Goal: Transaction & Acquisition: Subscribe to service/newsletter

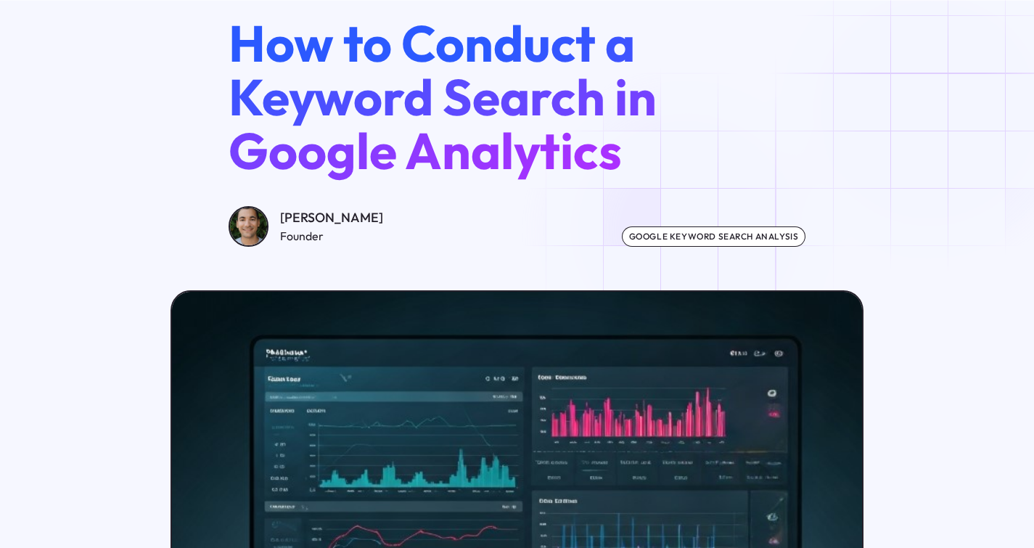
click at [693, 229] on div "google keyword search analysis" at bounding box center [714, 236] width 184 height 20
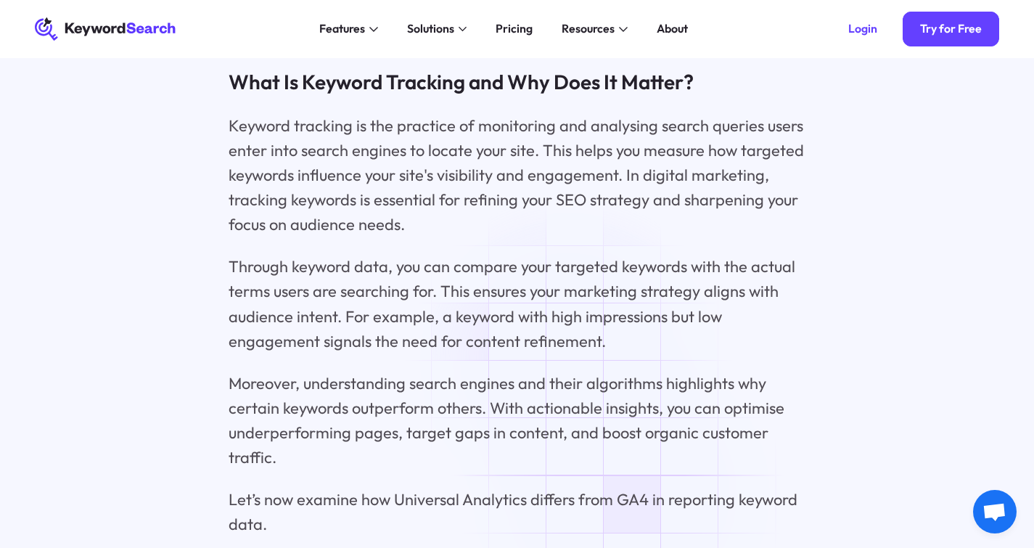
scroll to position [2028, 0]
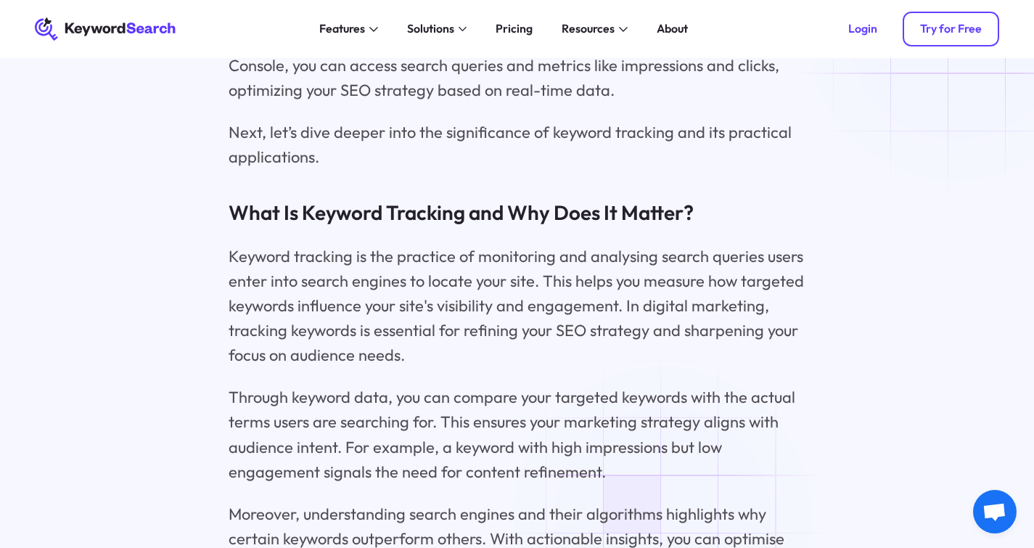
click at [966, 32] on div "Try for Free" at bounding box center [951, 29] width 62 height 15
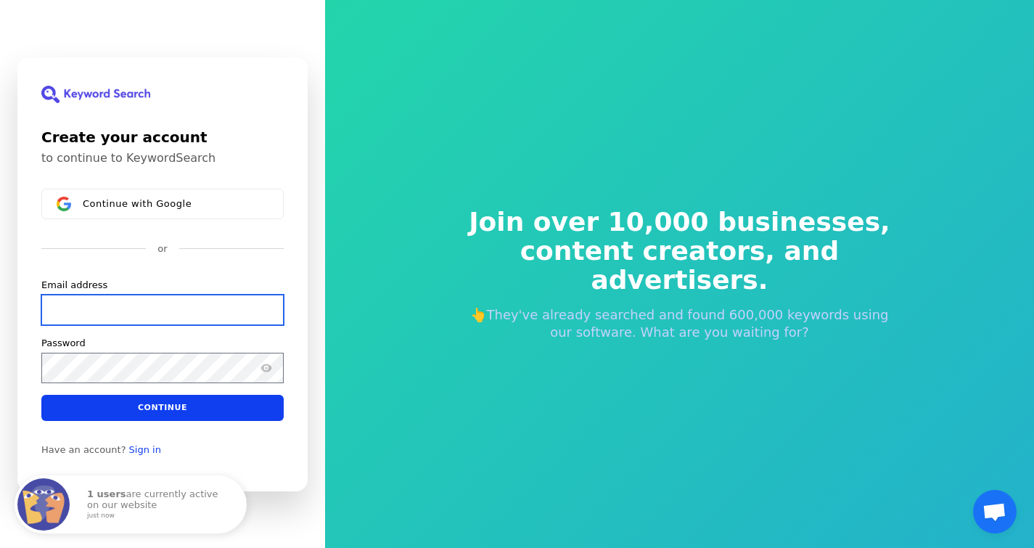
click at [115, 301] on input "Email address" at bounding box center [162, 309] width 242 height 30
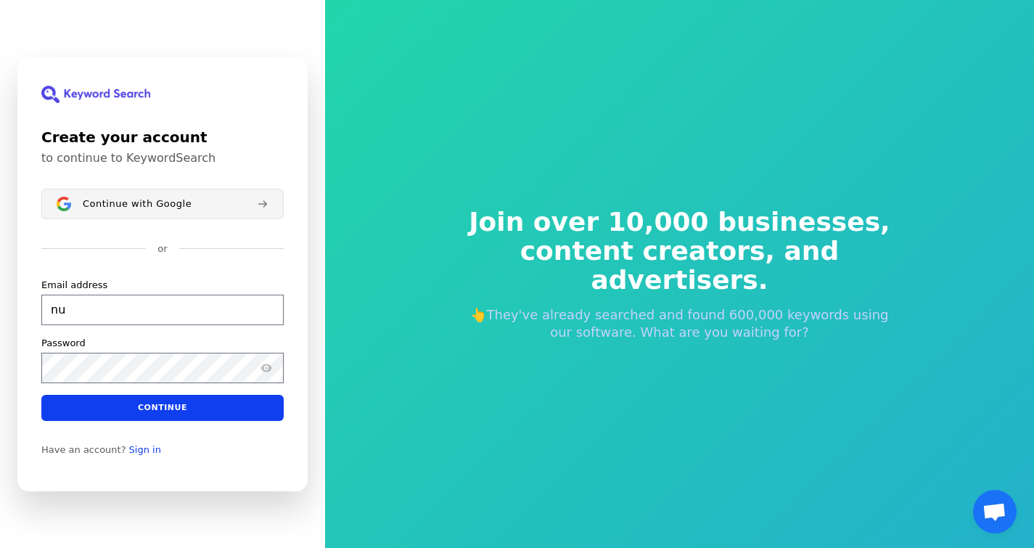
click at [113, 207] on span "Continue with Google" at bounding box center [137, 203] width 109 height 12
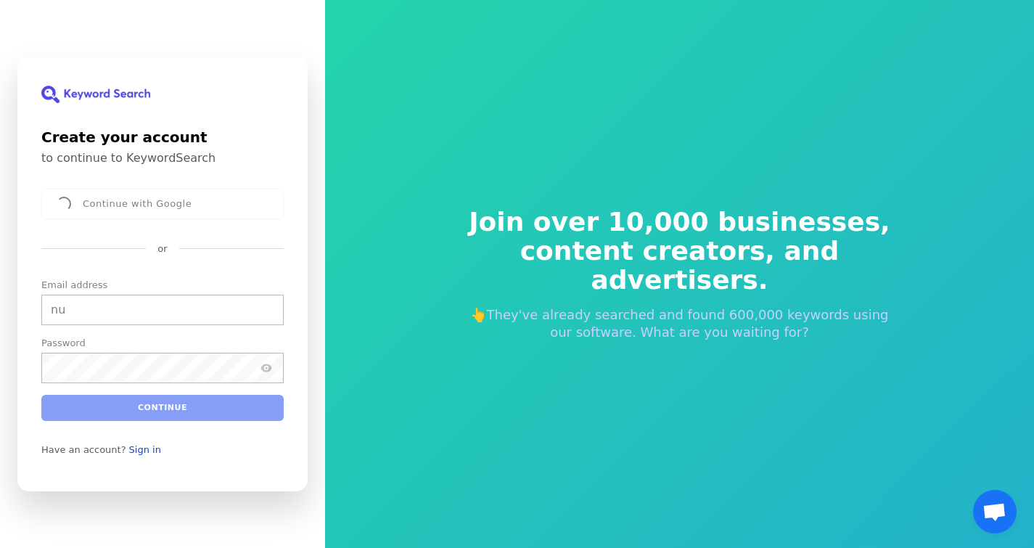
type input "nu"
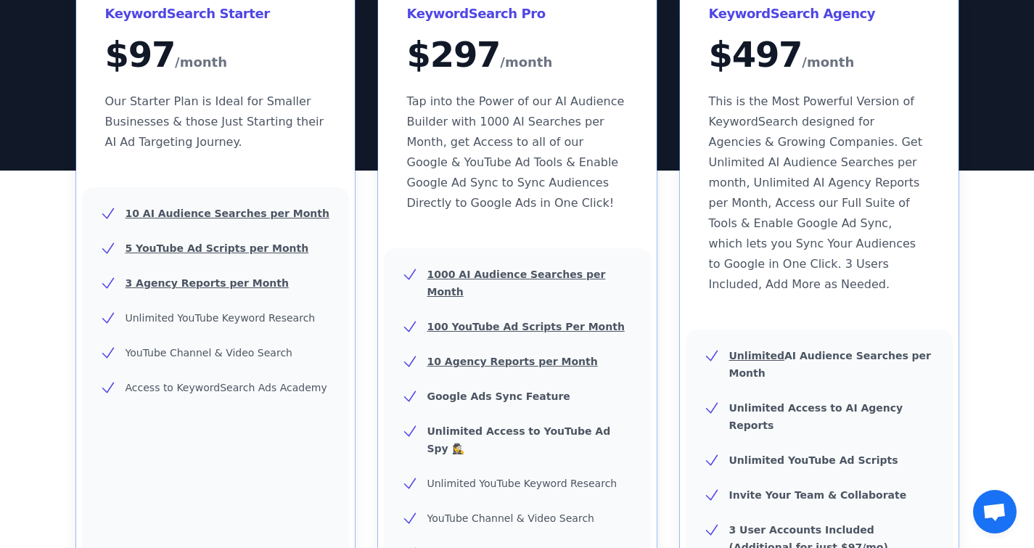
scroll to position [99, 0]
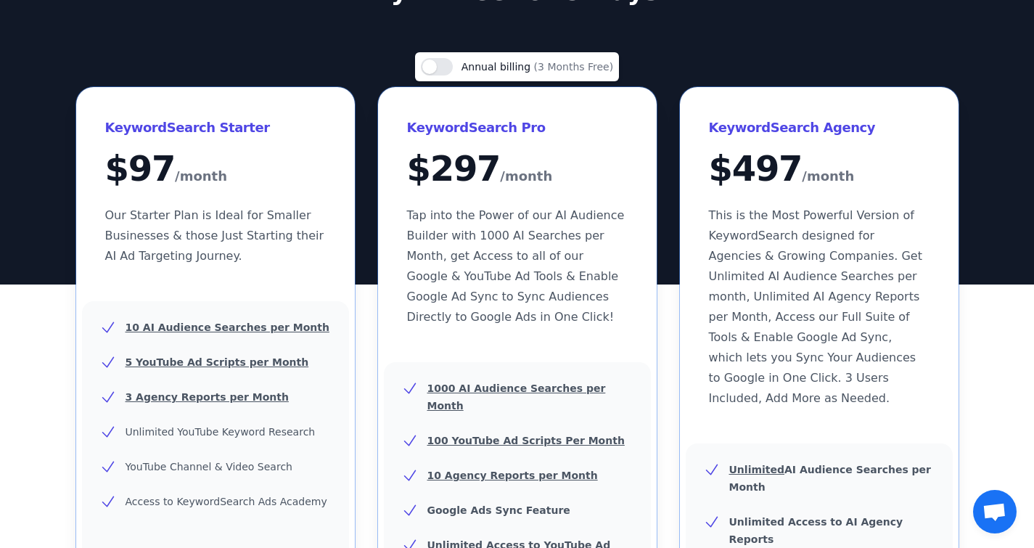
click at [535, 67] on span "(3 Months Free)" at bounding box center [574, 67] width 80 height 12
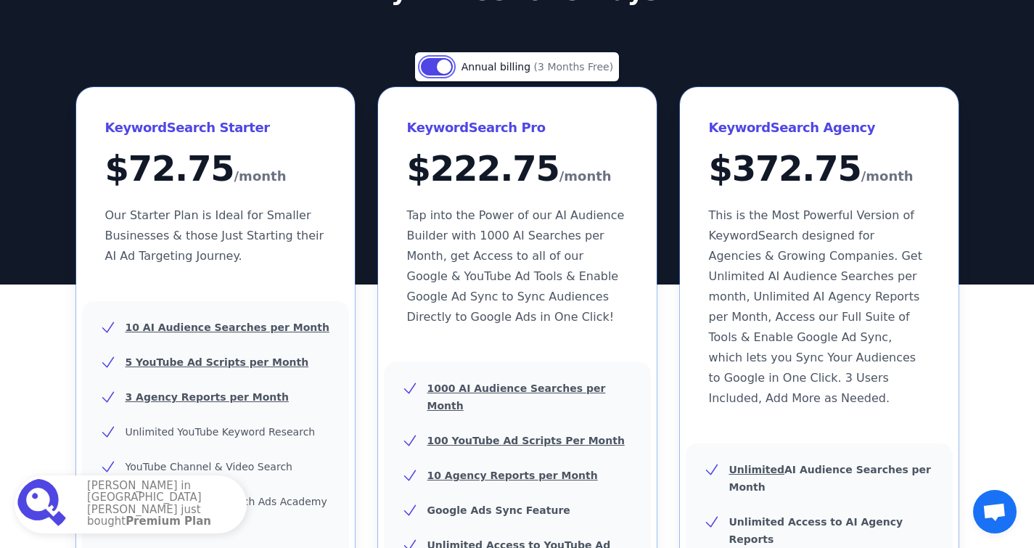
click at [443, 65] on button "Use setting" at bounding box center [437, 66] width 32 height 17
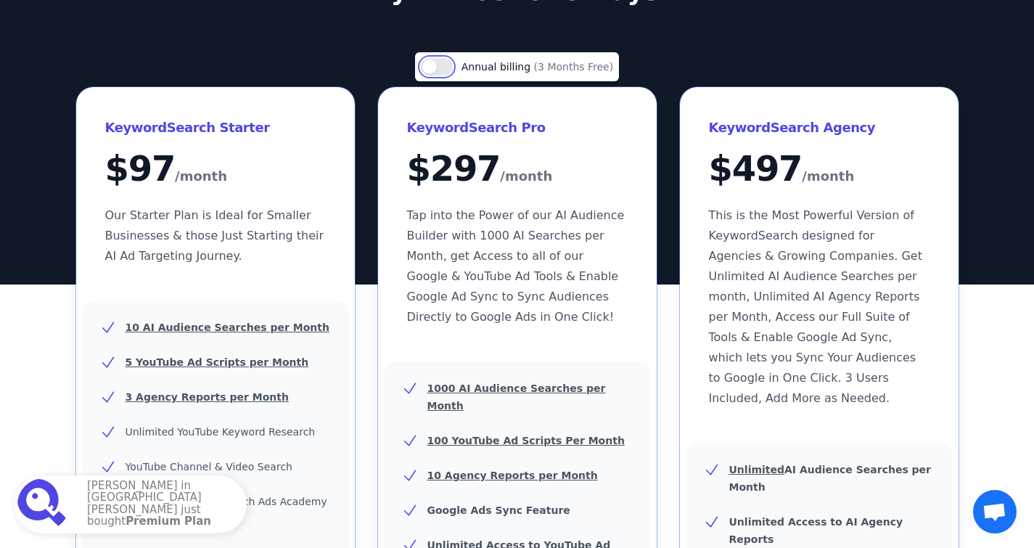
click at [445, 65] on button "Use setting" at bounding box center [437, 66] width 32 height 17
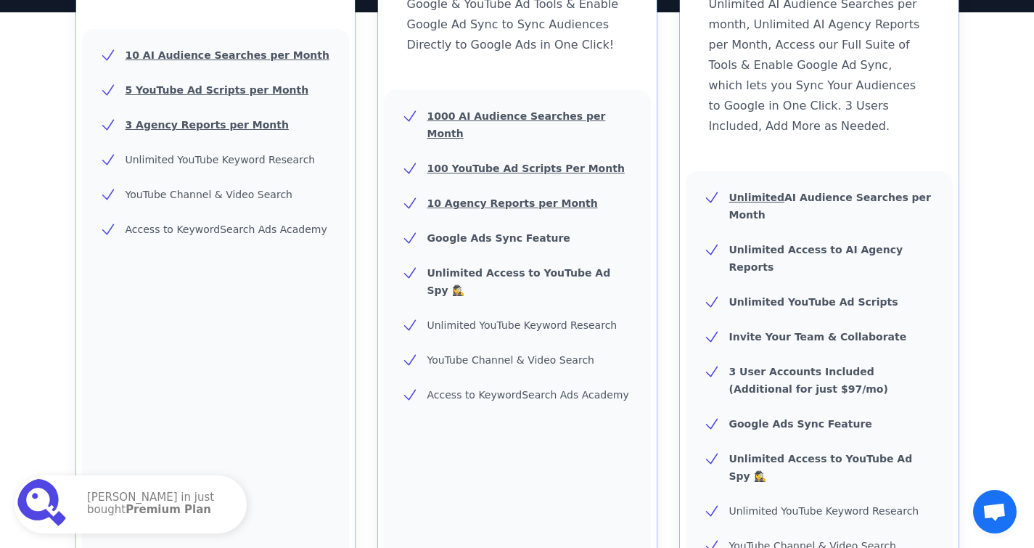
scroll to position [38, 0]
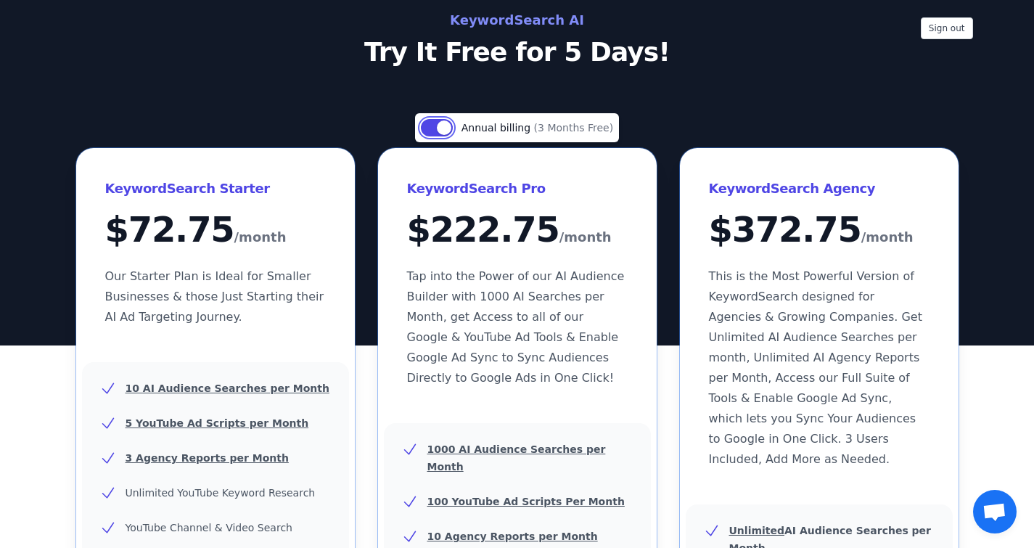
click at [452, 125] on button "Use setting" at bounding box center [437, 127] width 32 height 17
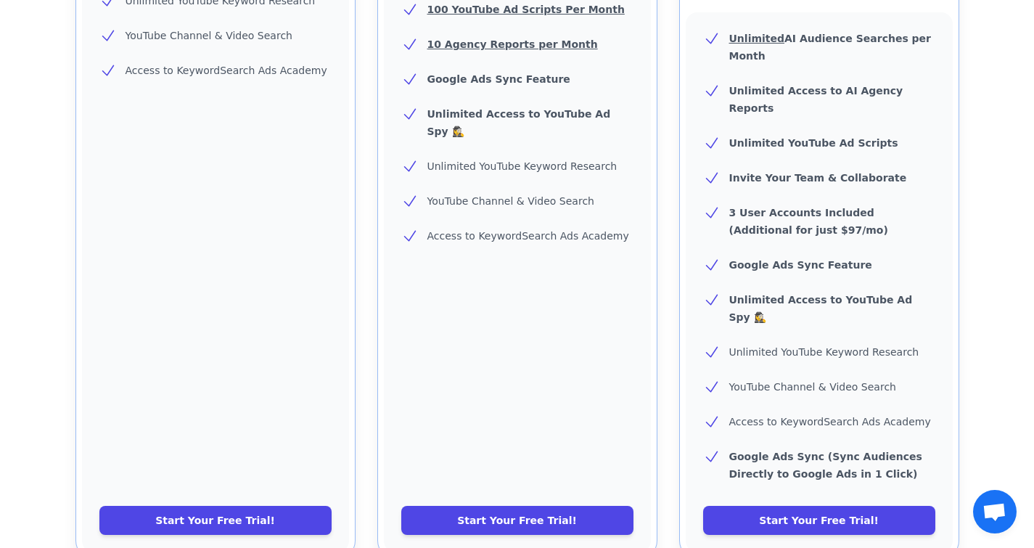
scroll to position [962, 0]
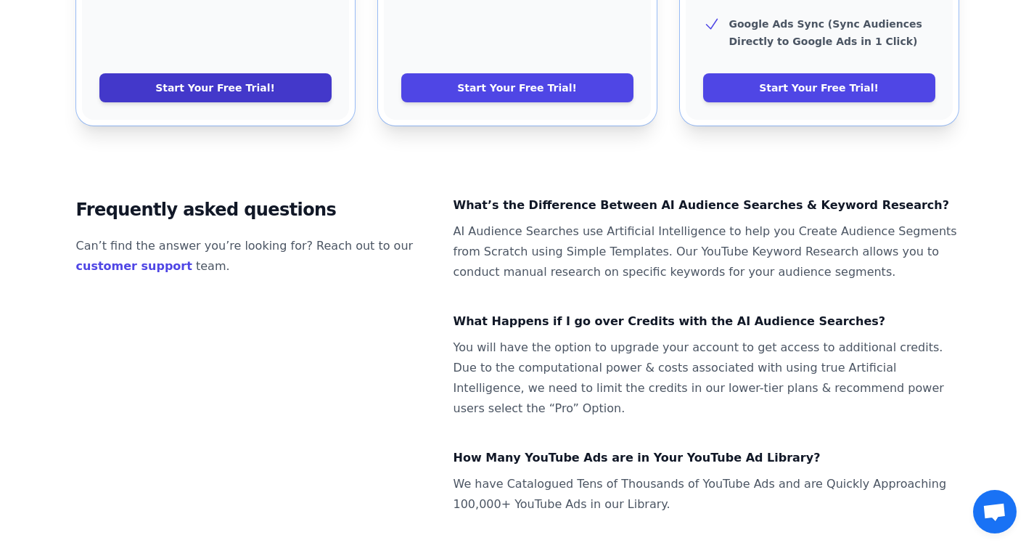
click at [267, 73] on link "Start Your Free Trial!" at bounding box center [215, 87] width 232 height 29
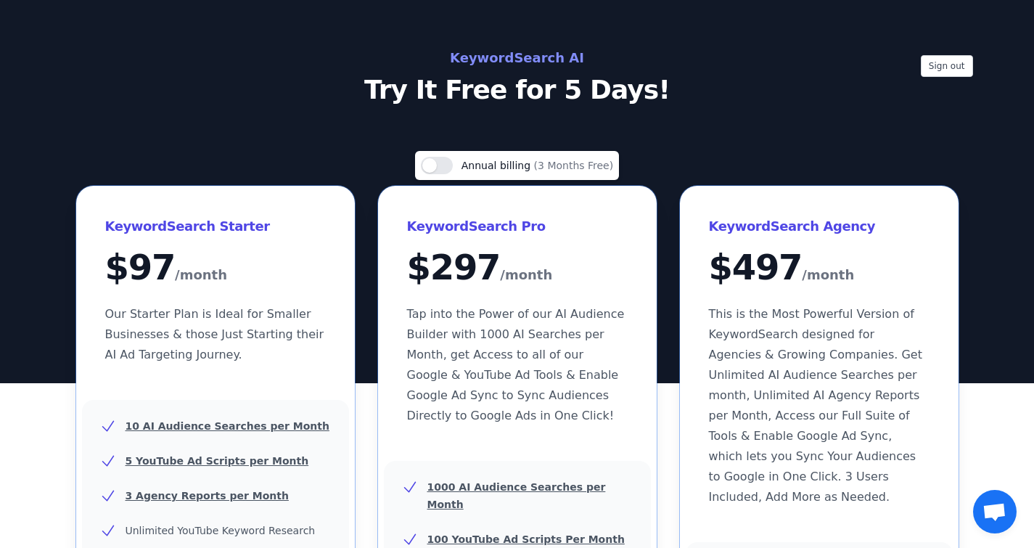
click at [460, 91] on p "Try It Free for 5 Days!" at bounding box center [517, 89] width 650 height 29
click at [485, 67] on h2 "KeywordSearch AI" at bounding box center [517, 57] width 650 height 23
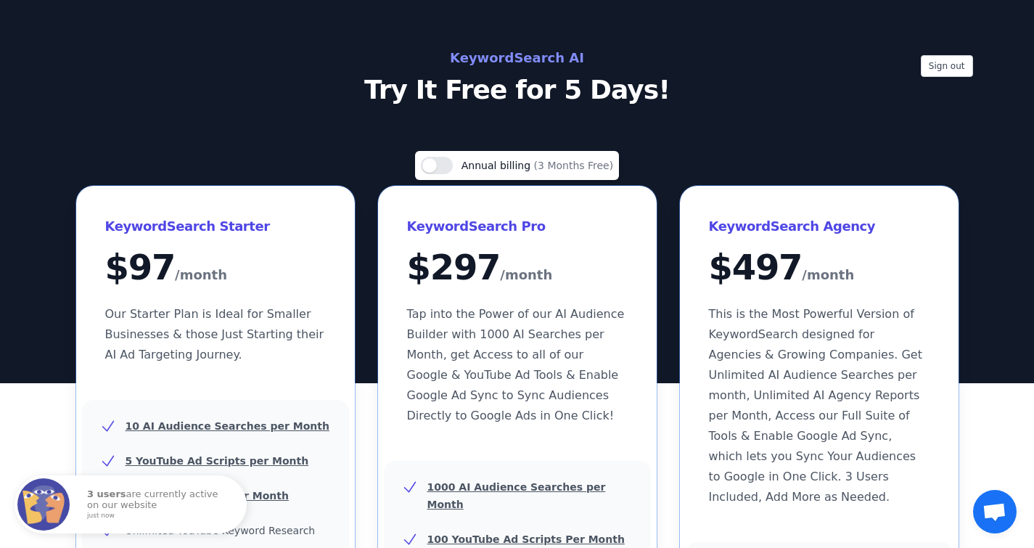
click at [477, 62] on h2 "KeywordSearch AI" at bounding box center [517, 57] width 650 height 23
